Goal: Task Accomplishment & Management: Use online tool/utility

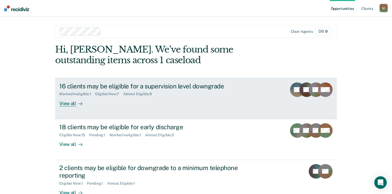
click at [76, 105] on div at bounding box center [79, 104] width 6 height 6
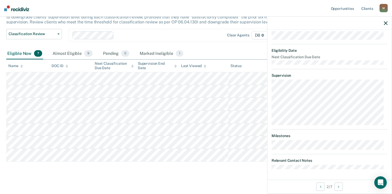
scroll to position [97, 0]
